Goal: Task Accomplishment & Management: Use online tool/utility

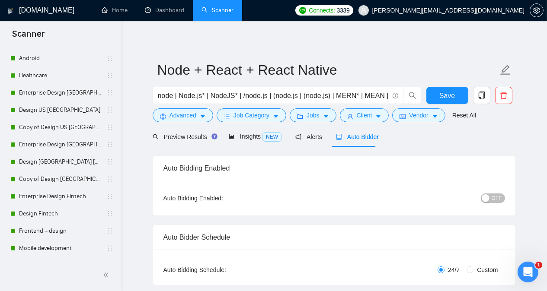
scroll to position [700, 0]
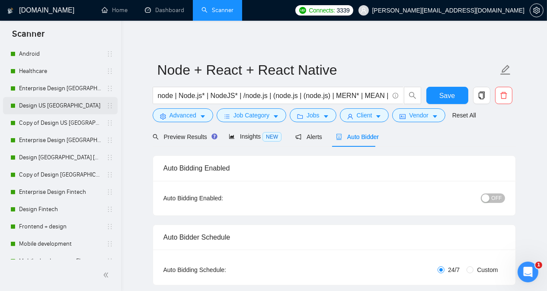
click at [51, 106] on link "Design US [GEOGRAPHIC_DATA]" at bounding box center [60, 105] width 82 height 17
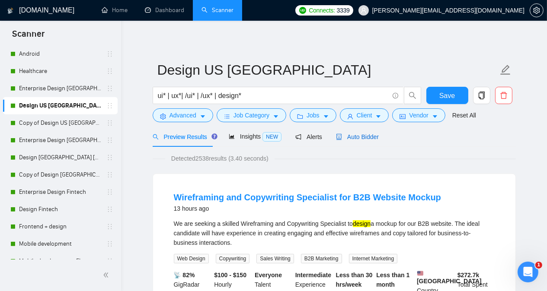
click at [352, 137] on span "Auto Bidder" at bounding box center [357, 137] width 43 height 7
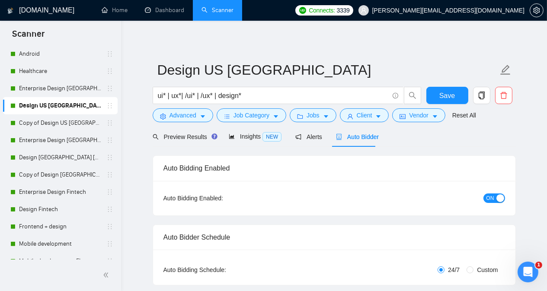
radio input "false"
radio input "true"
click at [466, 139] on div "Preview Results Insights NEW Alerts Auto Bidder" at bounding box center [334, 137] width 363 height 20
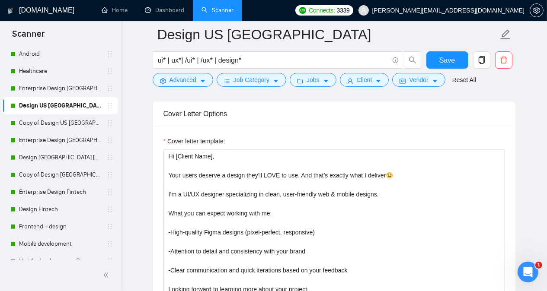
scroll to position [1106, 0]
click at [50, 125] on link "Copy of Design US [GEOGRAPHIC_DATA]" at bounding box center [60, 123] width 82 height 17
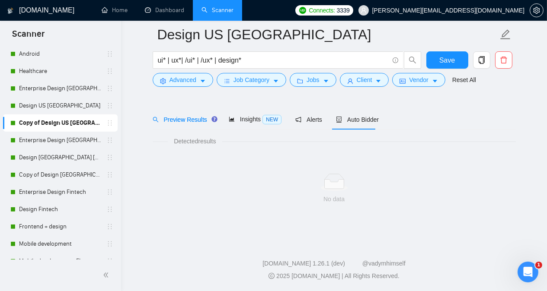
scroll to position [24, 0]
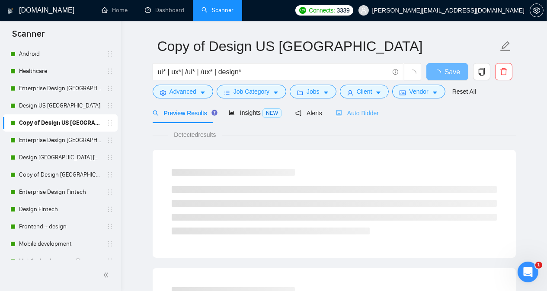
click at [351, 118] on div "Auto Bidder" at bounding box center [357, 113] width 43 height 20
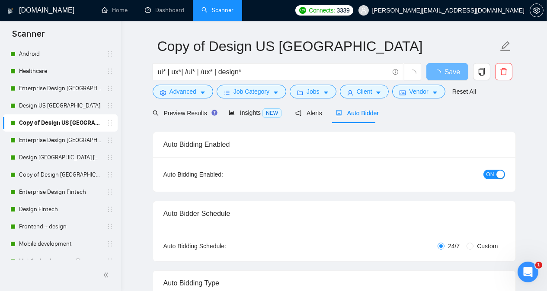
radio input "false"
radio input "true"
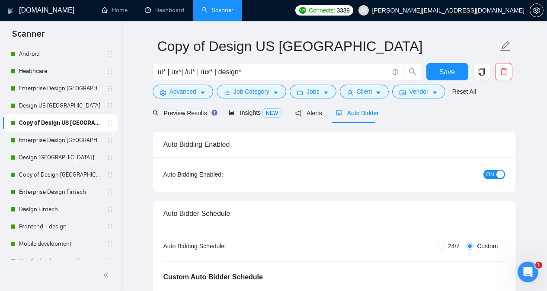
click at [441, 122] on div "Preview Results Insights NEW Alerts Auto Bidder" at bounding box center [334, 113] width 363 height 20
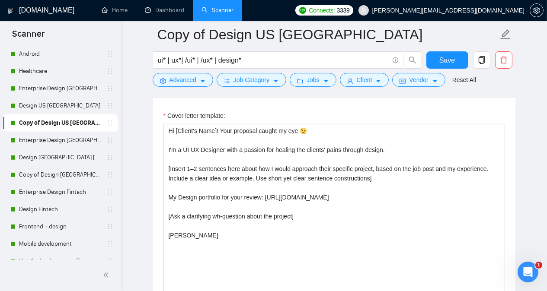
scroll to position [1130, 0]
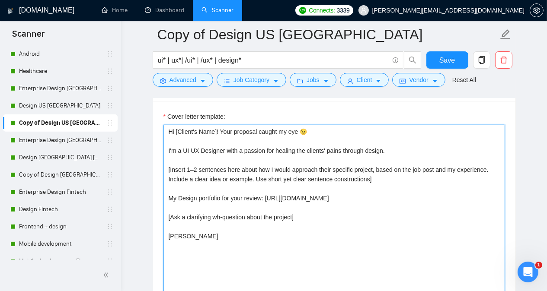
click at [309, 126] on textarea "Hi [Client's Name]! Your proposal caught my eye 😉 I'm a UI UX Designer with a p…" at bounding box center [333, 222] width 341 height 194
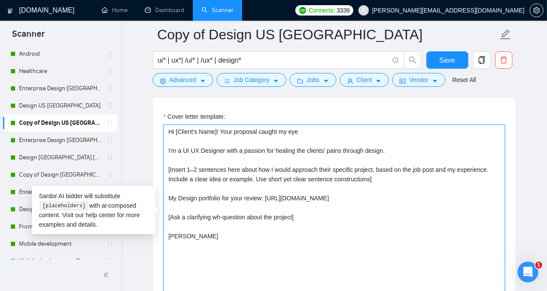
paste textarea "🐦🐦🐦"
type textarea "Hi [Client's Name]! Your proposal caught my eye 🐦🐦🐦 I'm a UI UX Designer with a…"
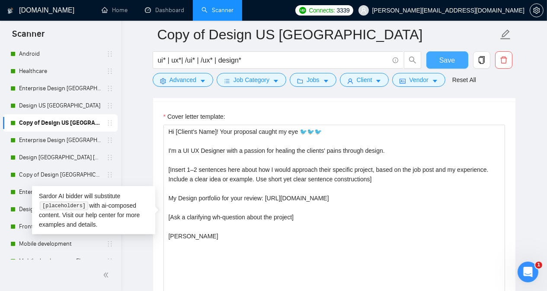
click at [443, 57] on span "Save" at bounding box center [447, 60] width 16 height 11
